Goal: Information Seeking & Learning: Learn about a topic

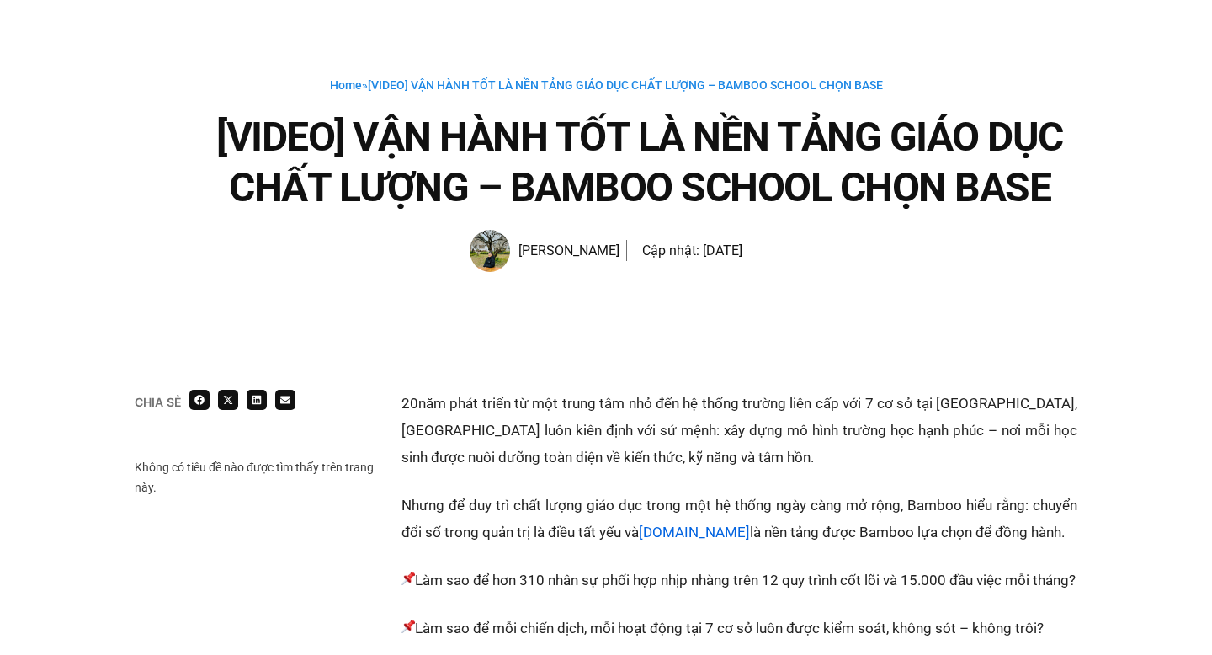
scroll to position [65, 0]
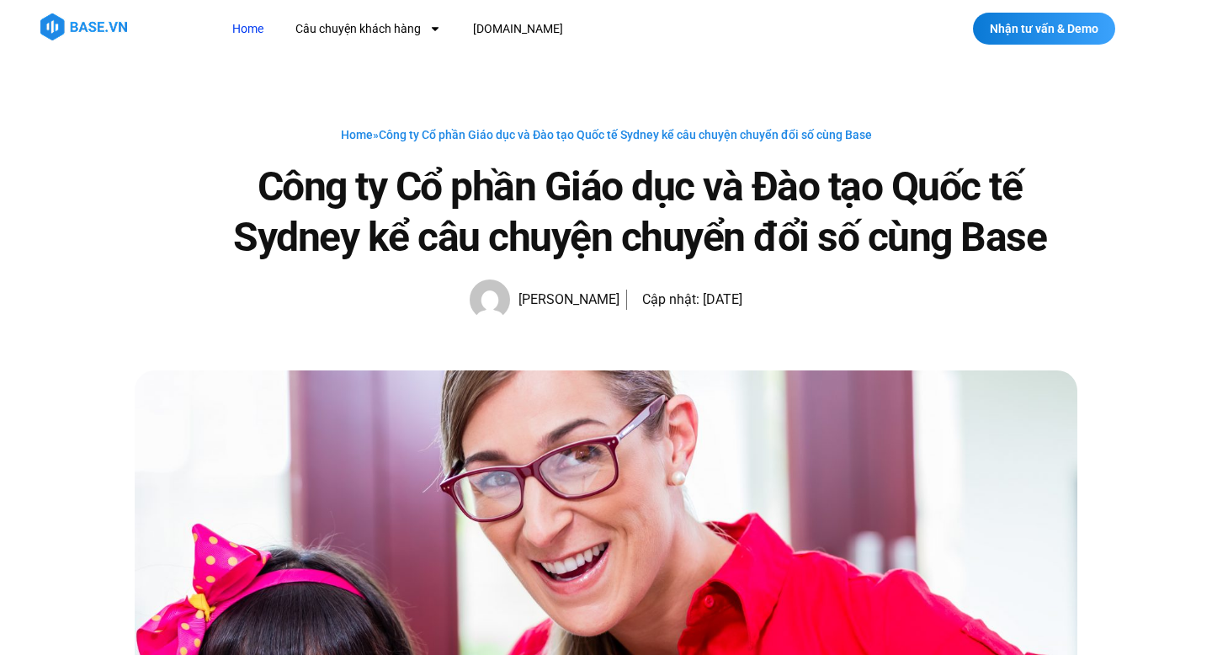
click at [242, 38] on link "Home" at bounding box center [248, 28] width 56 height 31
click at [244, 29] on link "Home" at bounding box center [248, 28] width 56 height 31
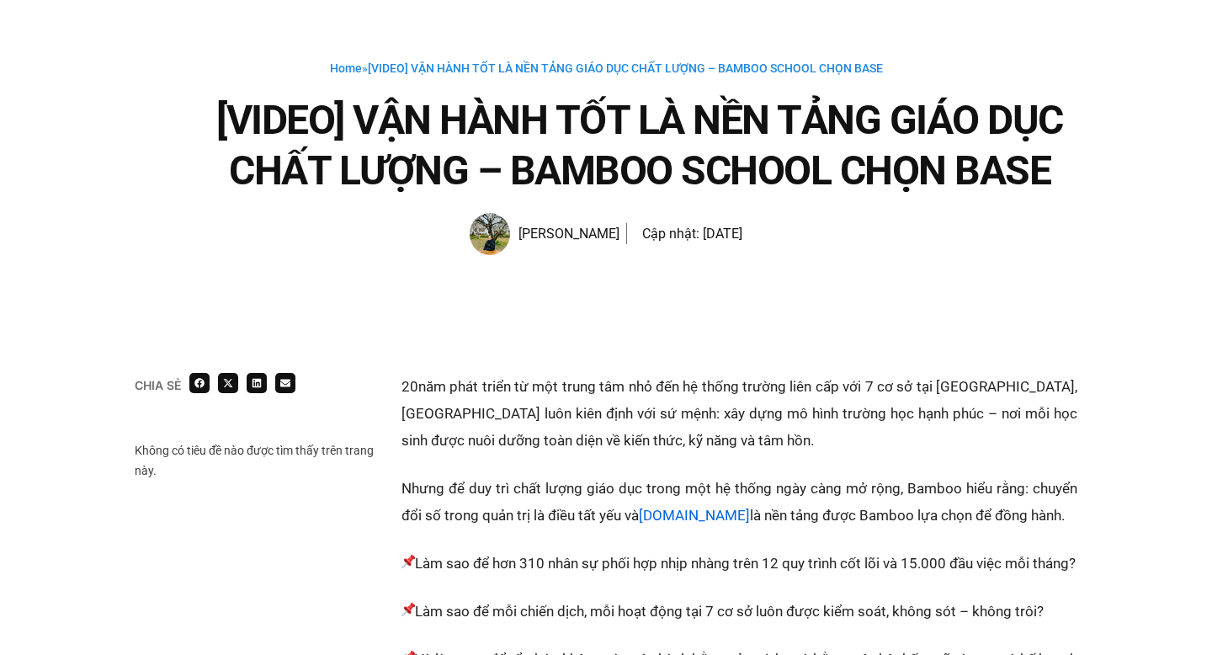
scroll to position [69, 0]
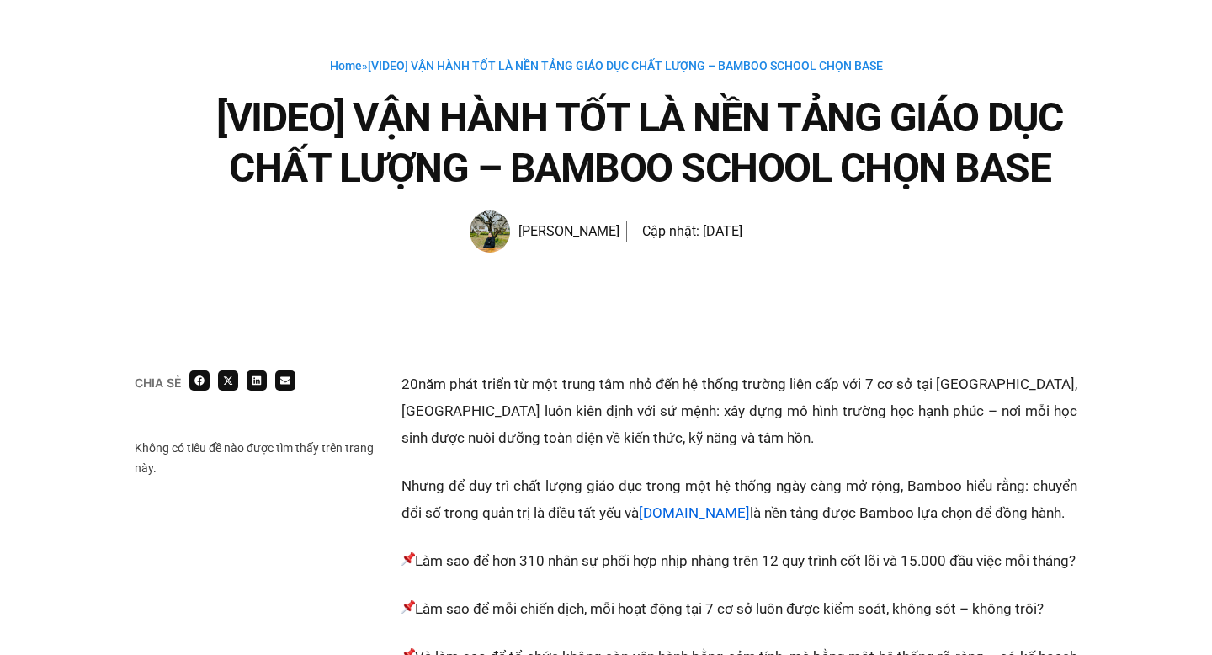
click at [825, 391] on p "20 năm phát triển từ một trung tâm nhỏ đến hệ thống trường liên cấp với 7 cơ sở…" at bounding box center [739, 410] width 676 height 81
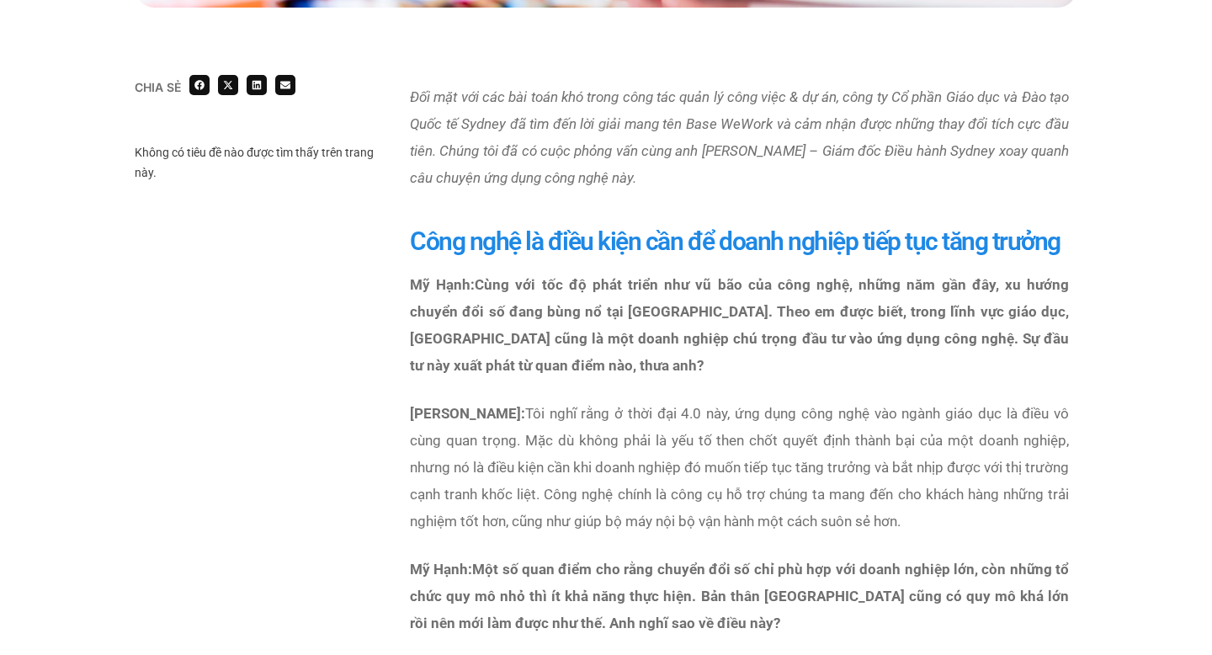
scroll to position [996, 0]
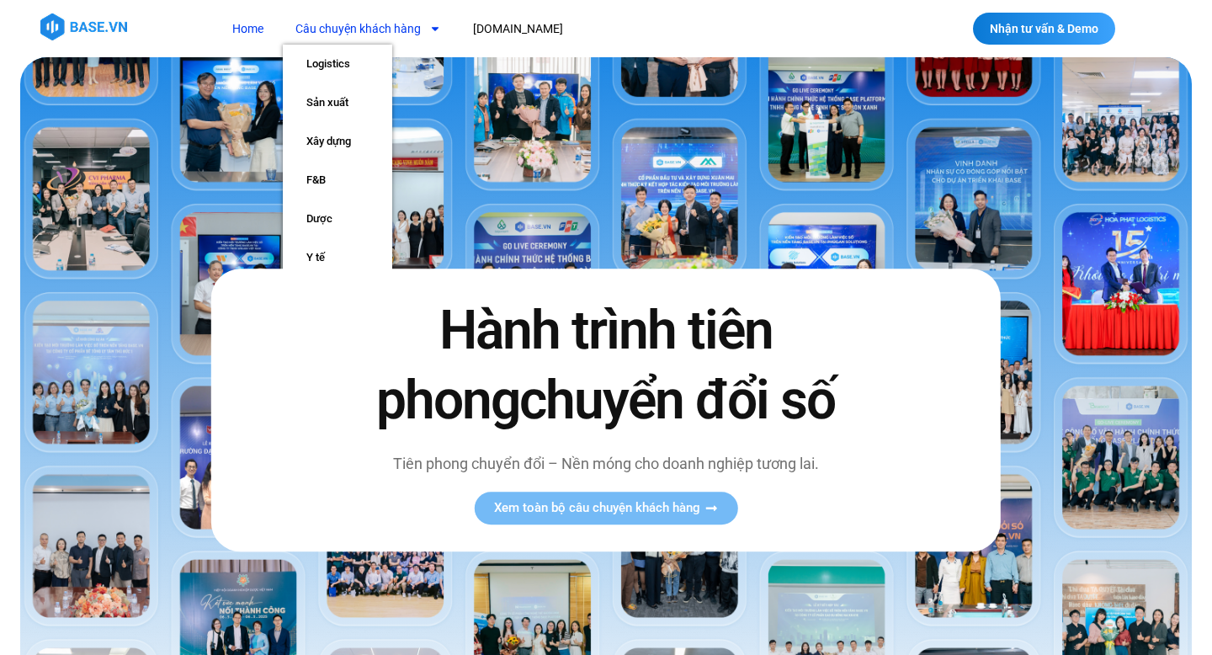
click at [359, 31] on link "Câu chuyện khách hàng" at bounding box center [368, 28] width 171 height 31
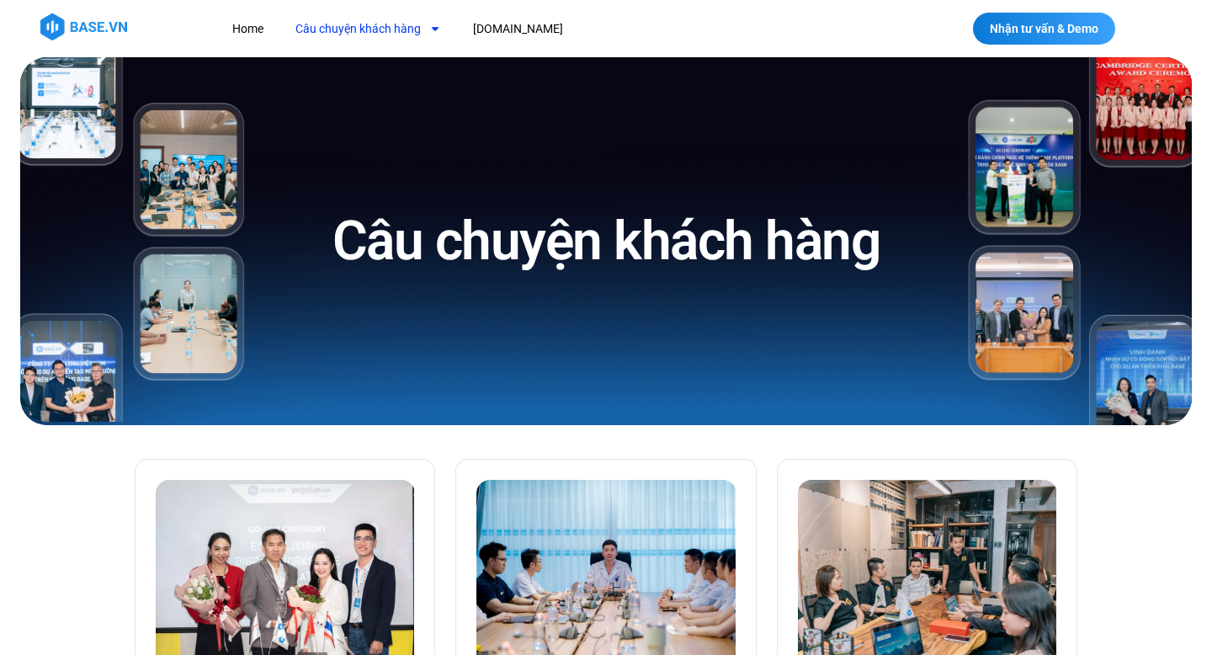
click at [359, 417] on div "Câu chuyện khách hàng" at bounding box center [605, 241] width 683 height 368
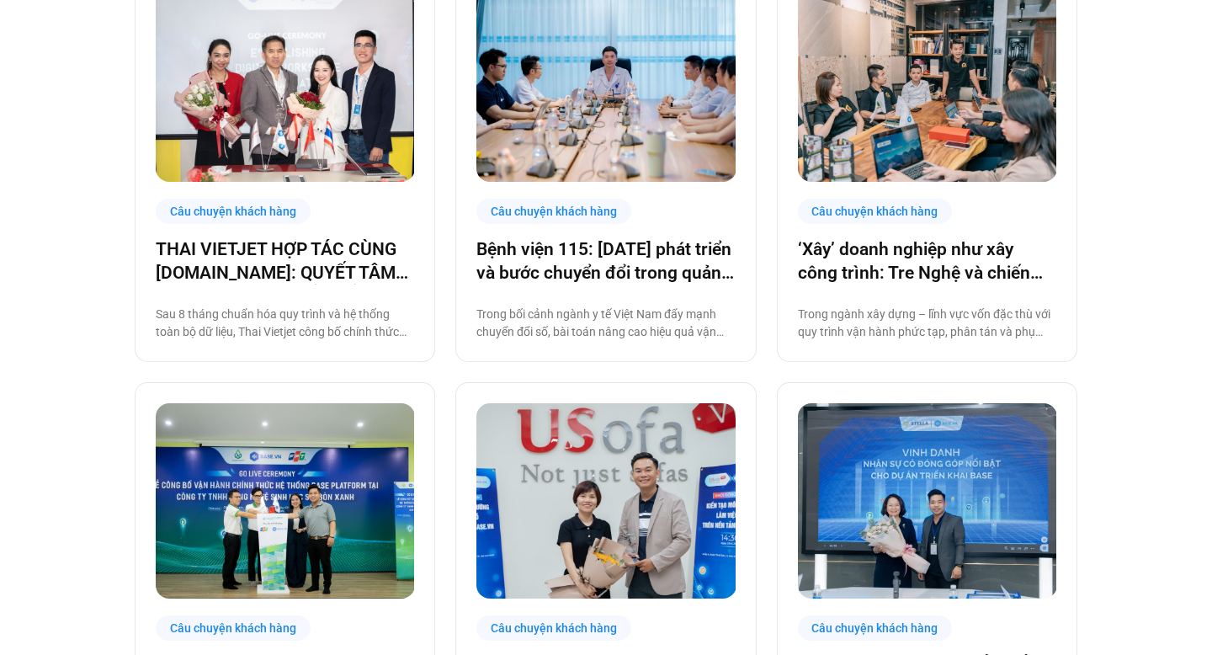
scroll to position [496, 0]
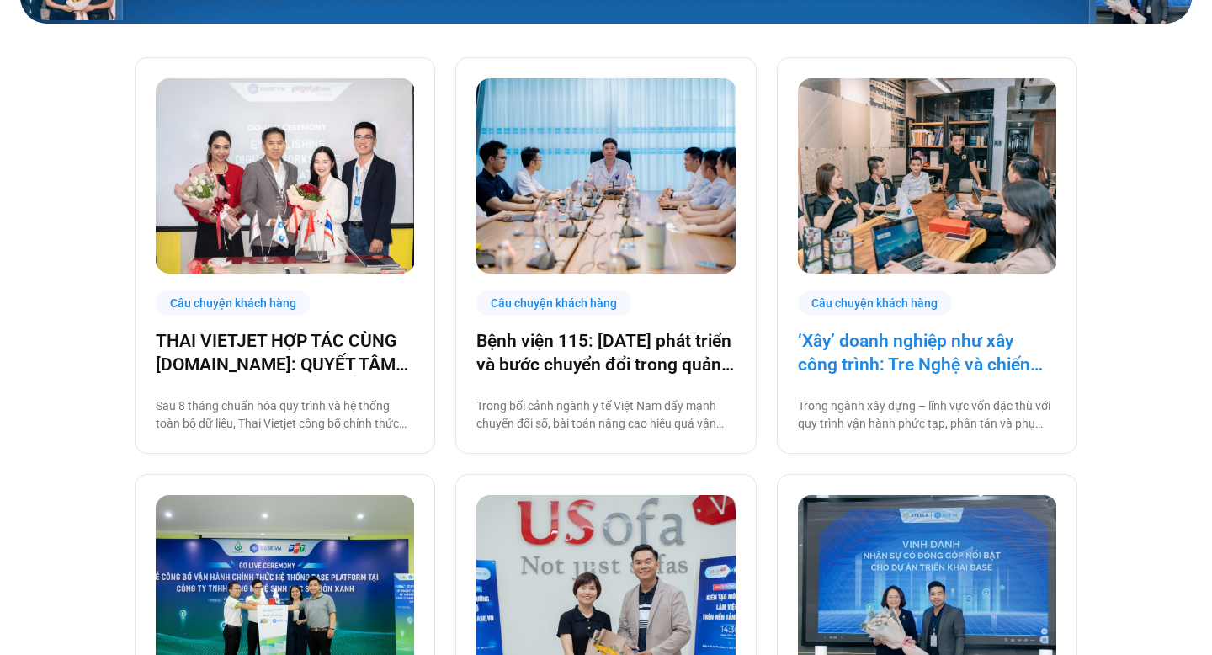
scroll to position [0, 0]
